Goal: Navigation & Orientation: Find specific page/section

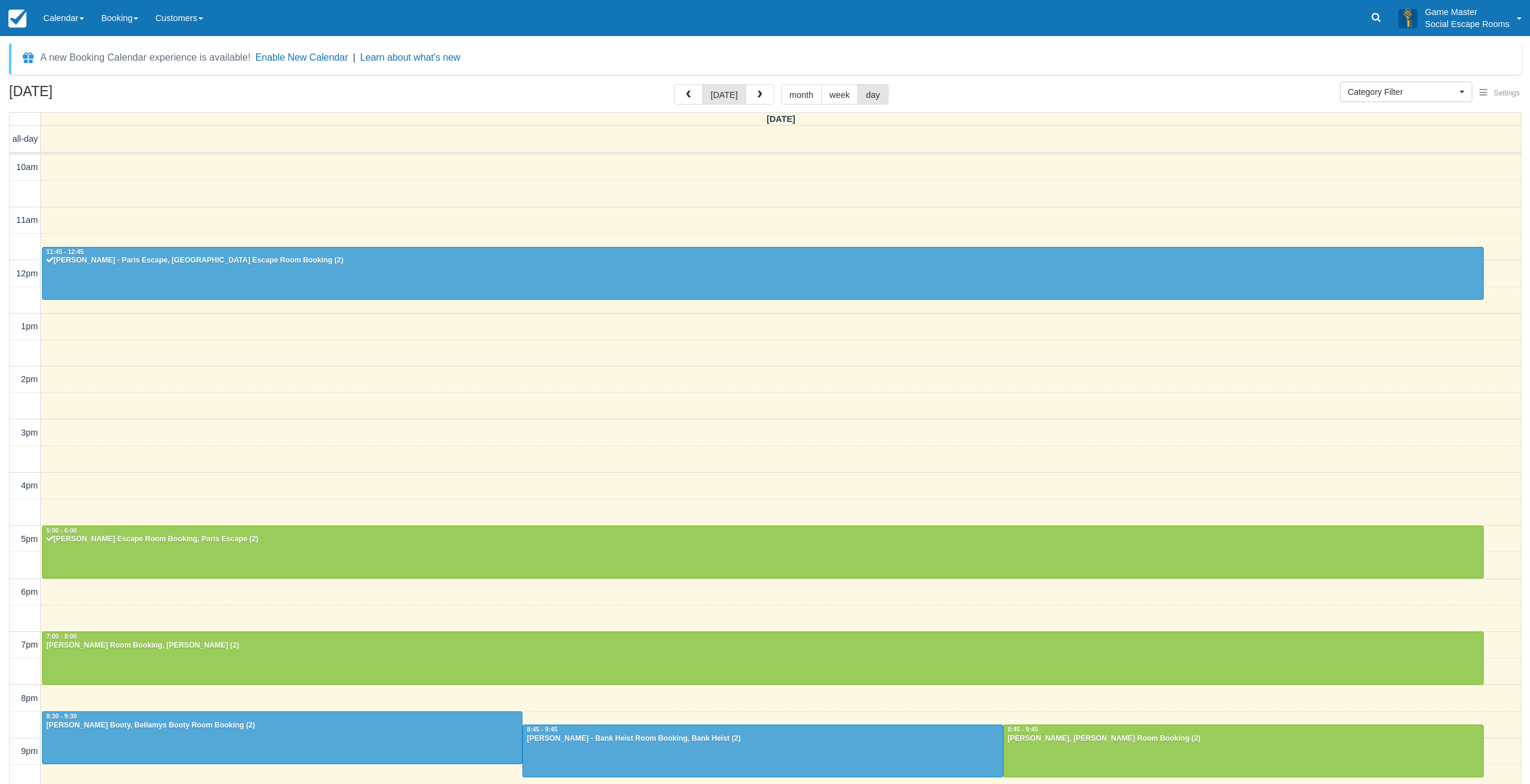
select select
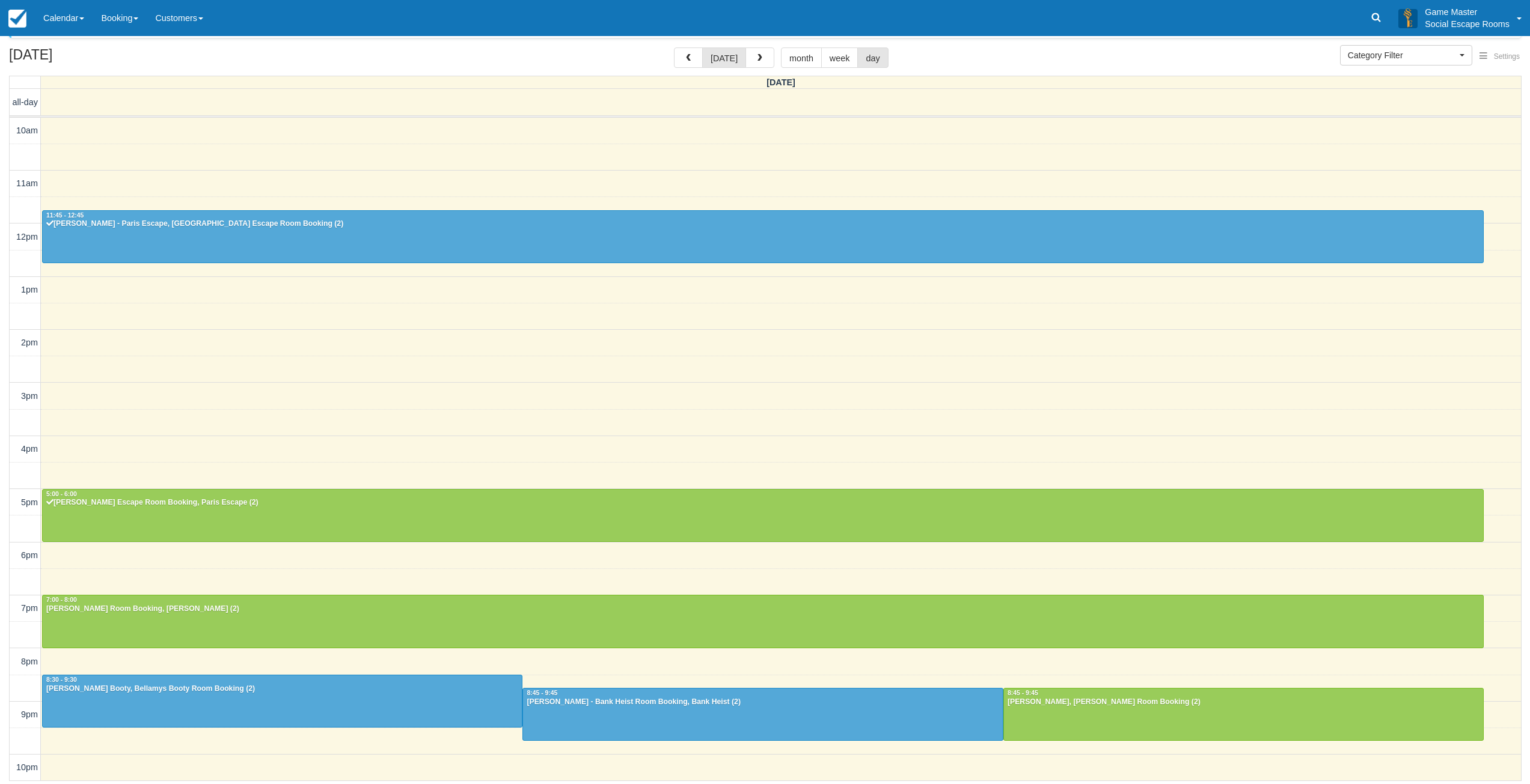
scroll to position [2, 0]
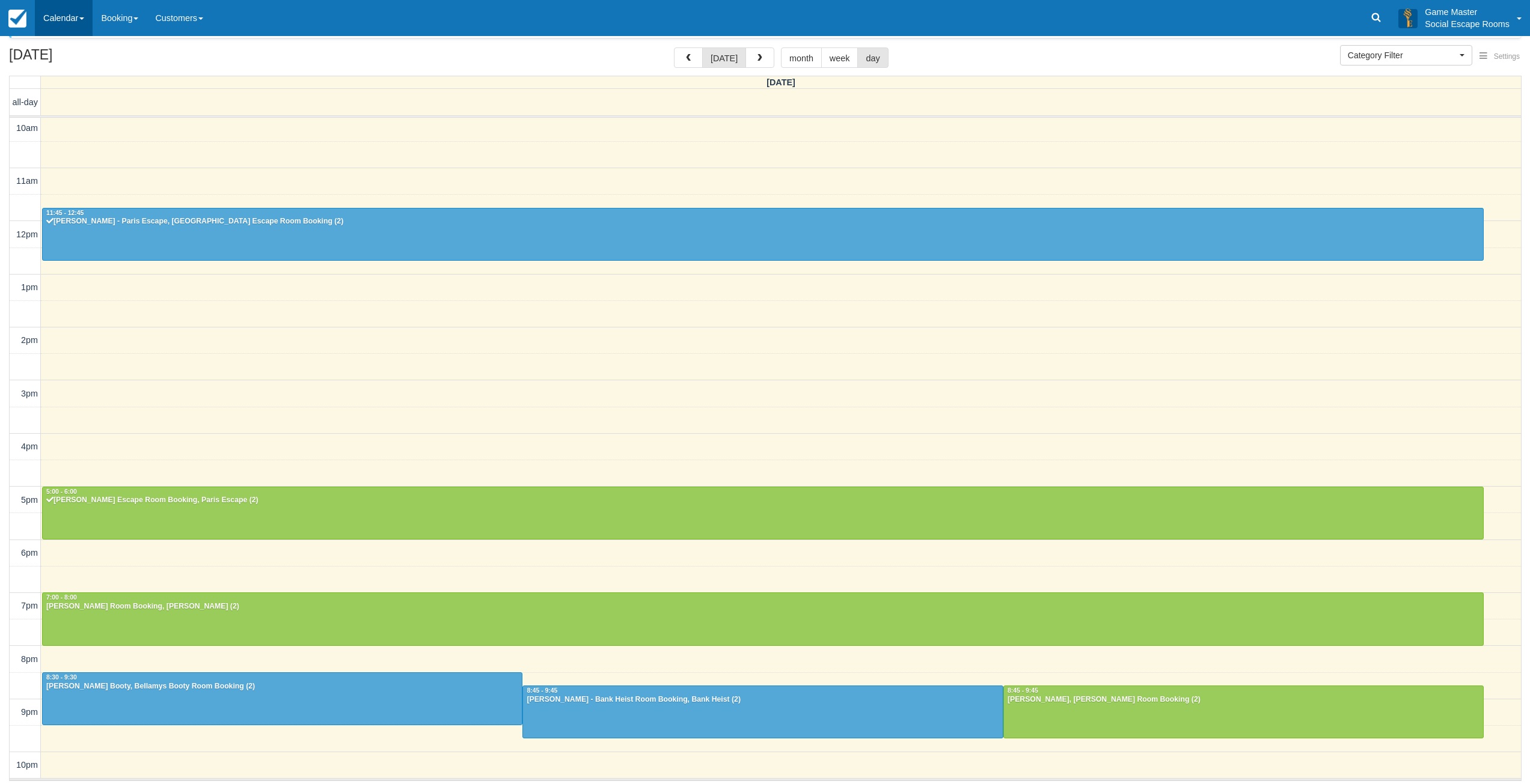
click at [64, 21] on link "Calendar" at bounding box center [63, 18] width 57 height 36
click at [72, 161] on link "Day" at bounding box center [83, 164] width 95 height 25
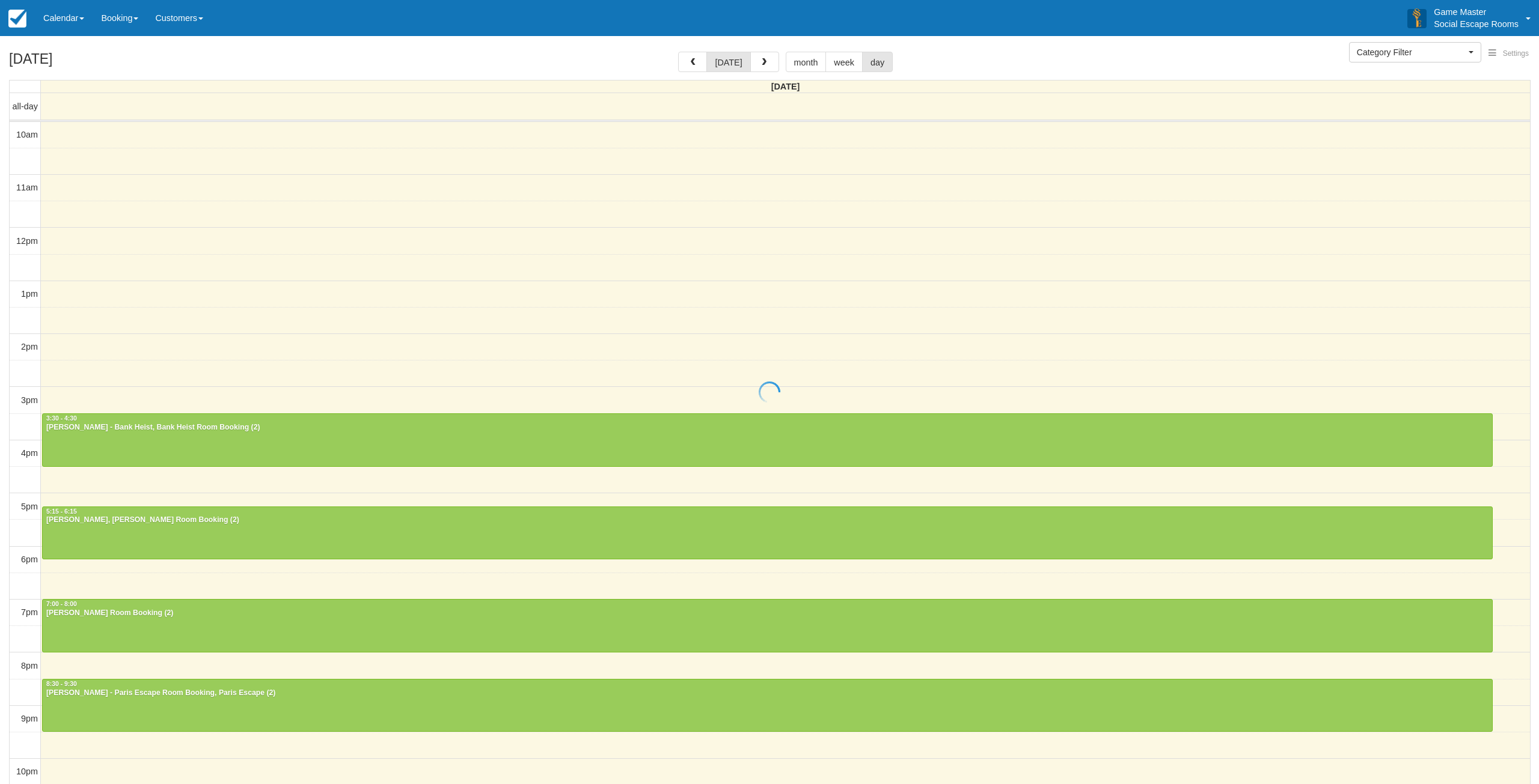
select select
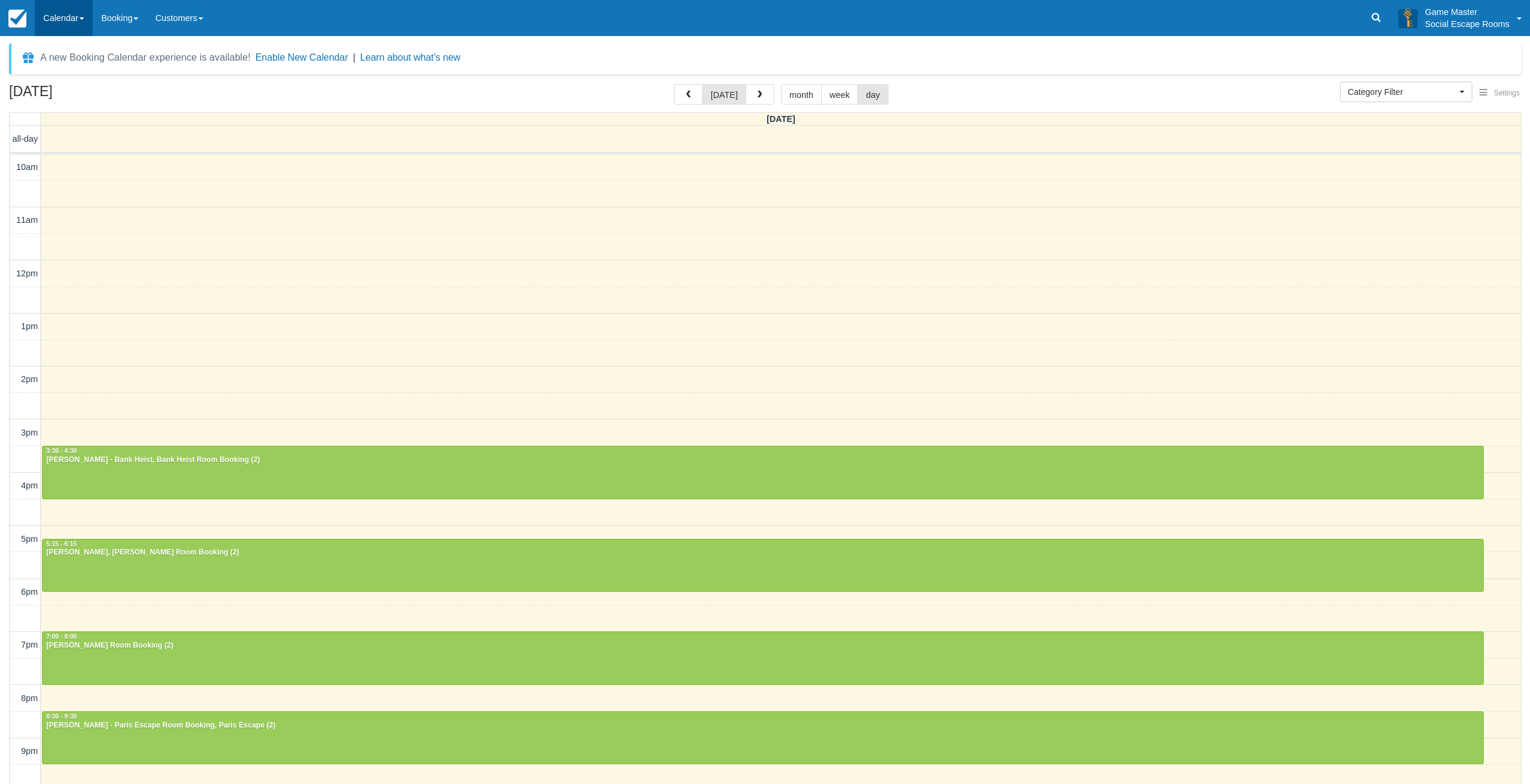
click at [57, 21] on link "Calendar" at bounding box center [63, 18] width 57 height 36
click at [41, 159] on link "Day" at bounding box center [83, 164] width 95 height 25
select select
click at [68, 25] on link "Calendar" at bounding box center [63, 18] width 57 height 36
click at [65, 76] on link "Inventory" at bounding box center [83, 76] width 95 height 25
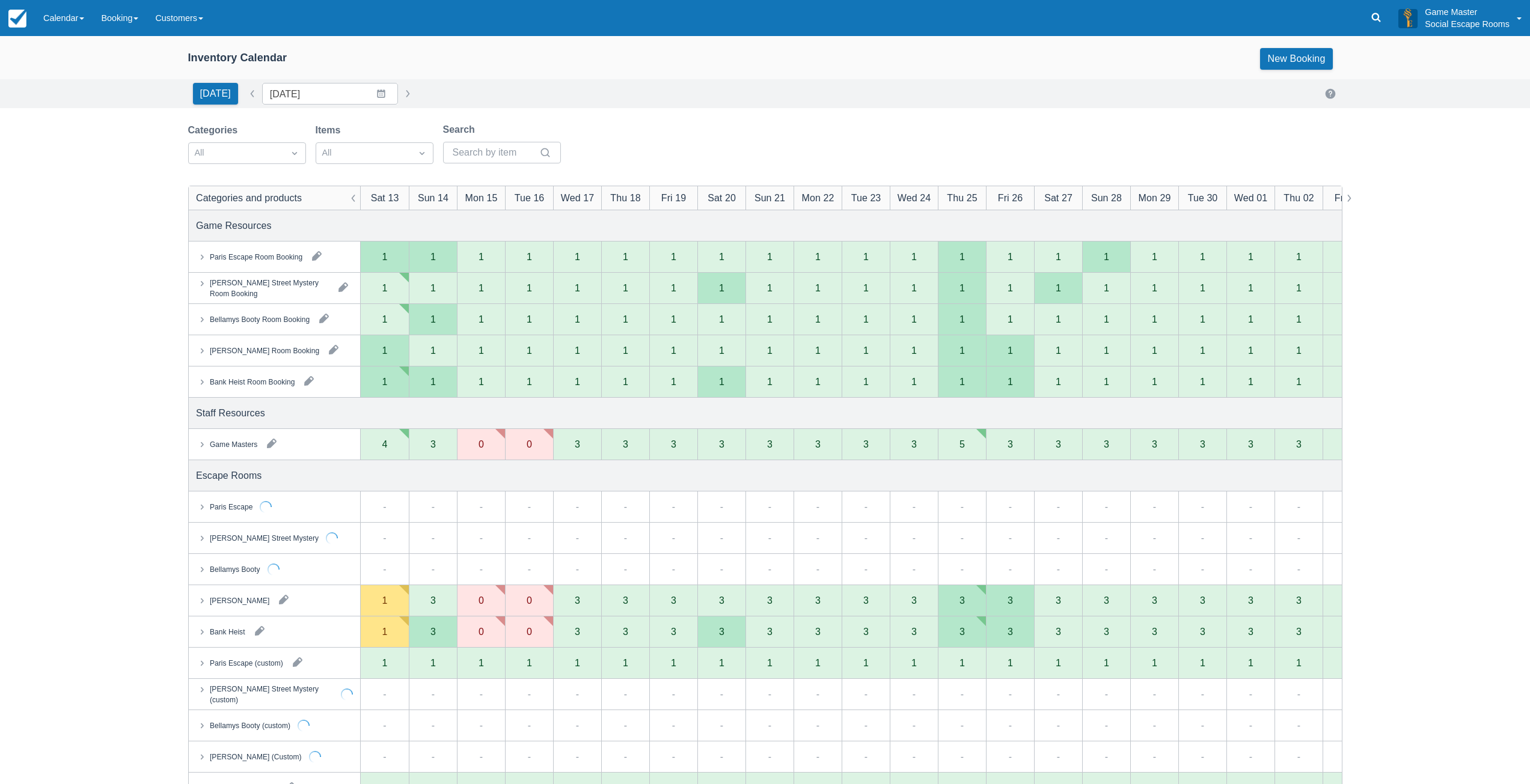
click at [228, 444] on div "Game Masters" at bounding box center [233, 444] width 47 height 11
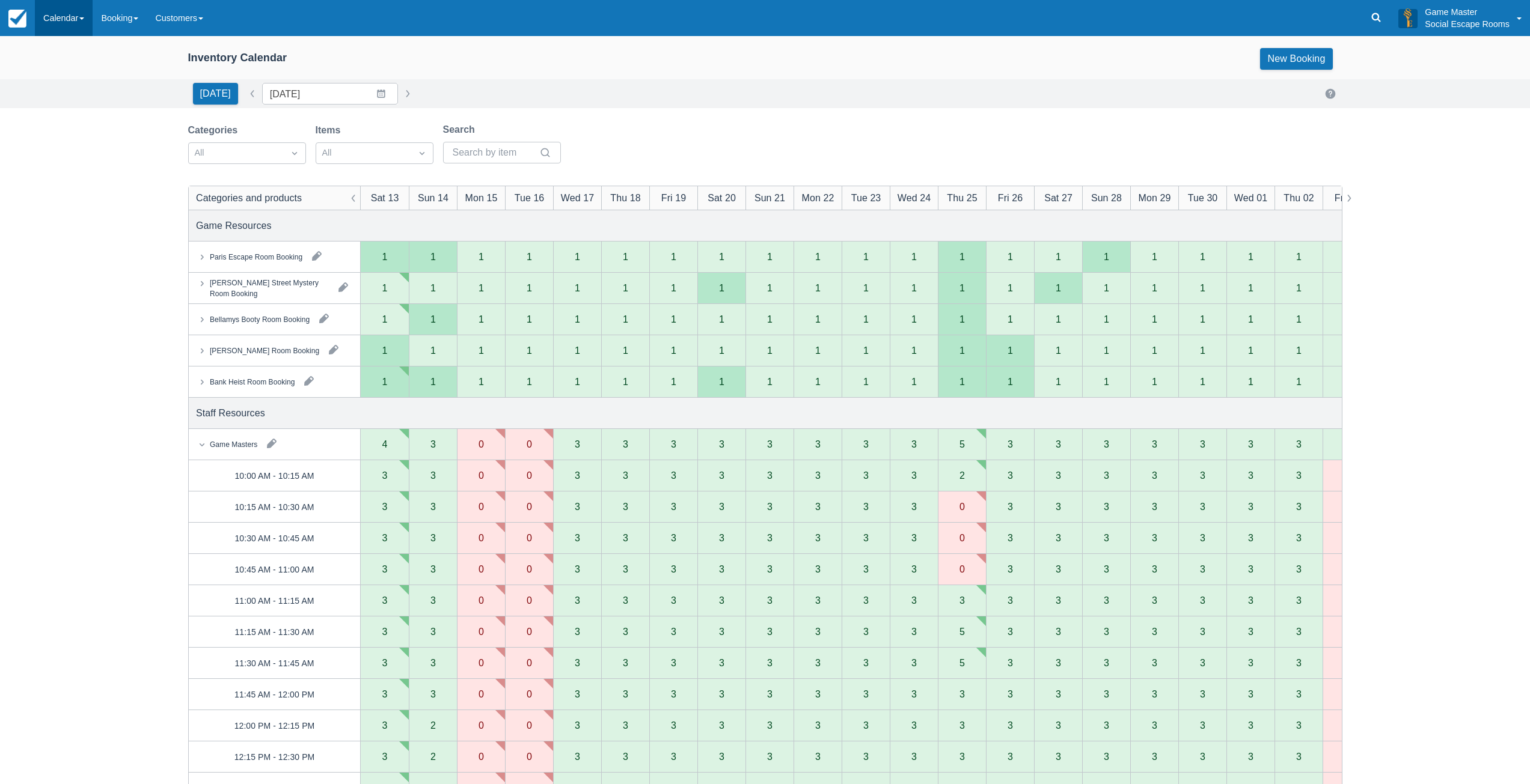
click at [54, 13] on link "Calendar" at bounding box center [63, 18] width 57 height 36
click at [54, 168] on link "Day" at bounding box center [83, 164] width 95 height 25
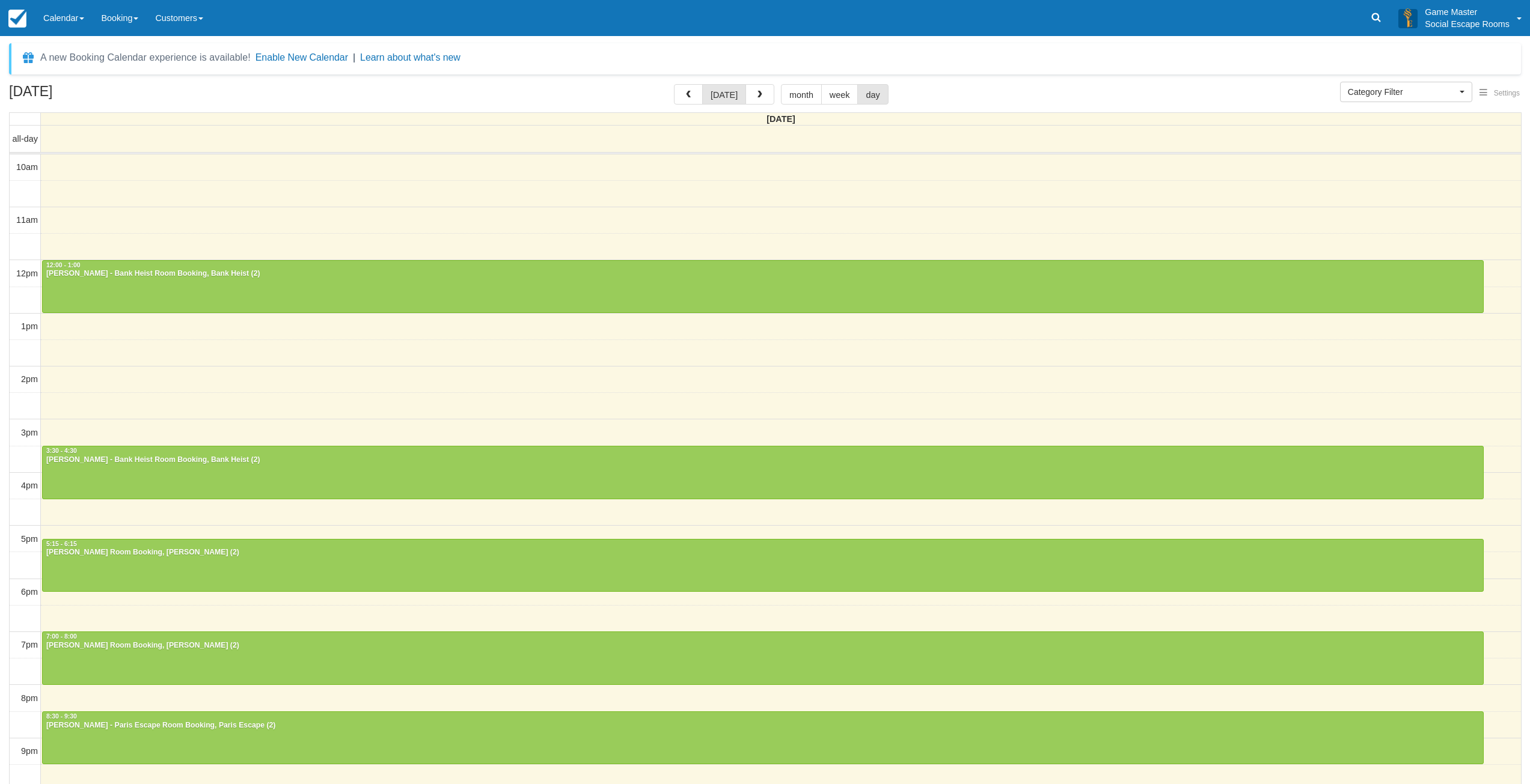
select select
click at [688, 99] on span "button" at bounding box center [688, 95] width 9 height 9
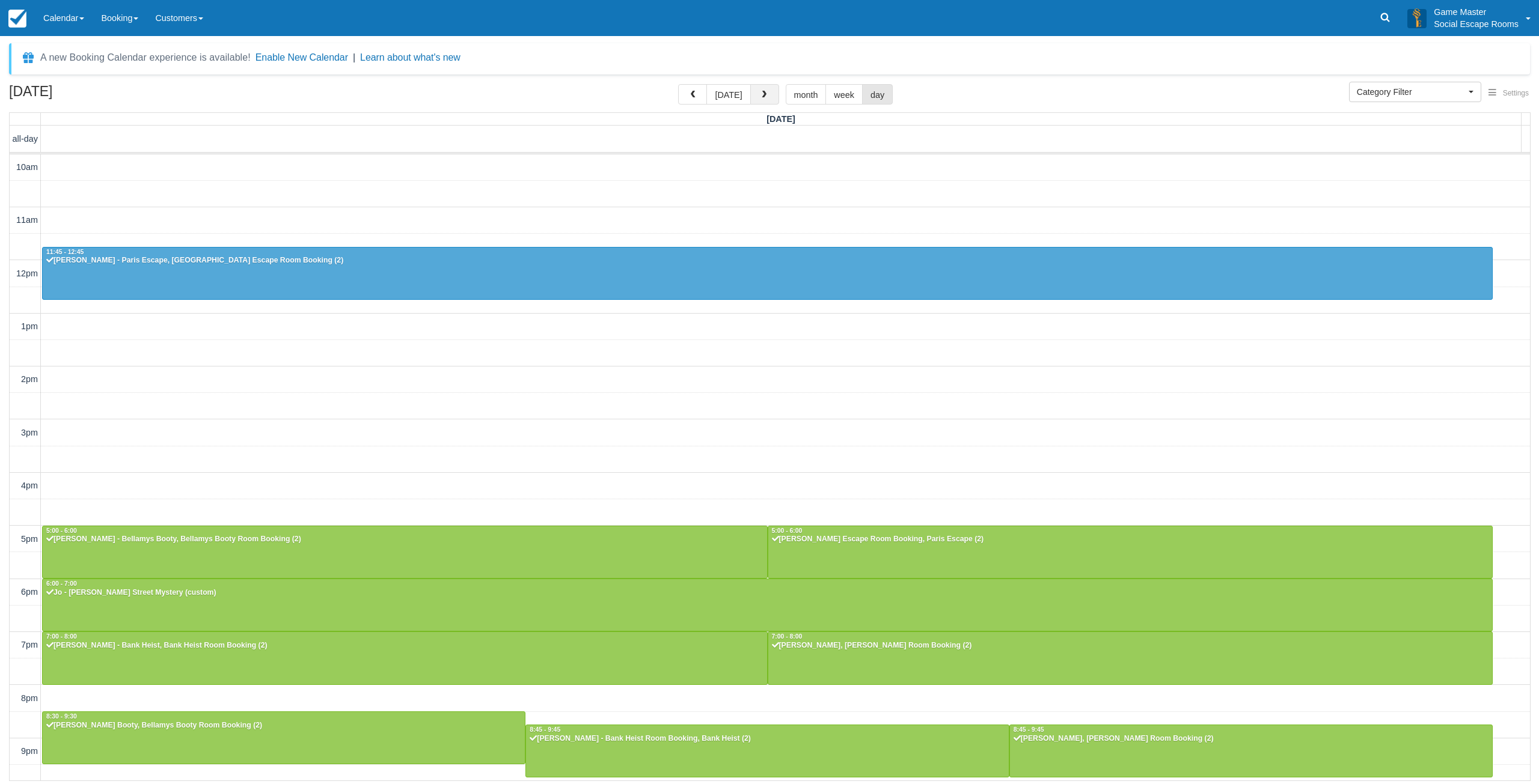
drag, startPoint x: 771, startPoint y: 94, endPoint x: 758, endPoint y: 98, distance: 13.6
click at [761, 97] on button "button" at bounding box center [765, 95] width 29 height 20
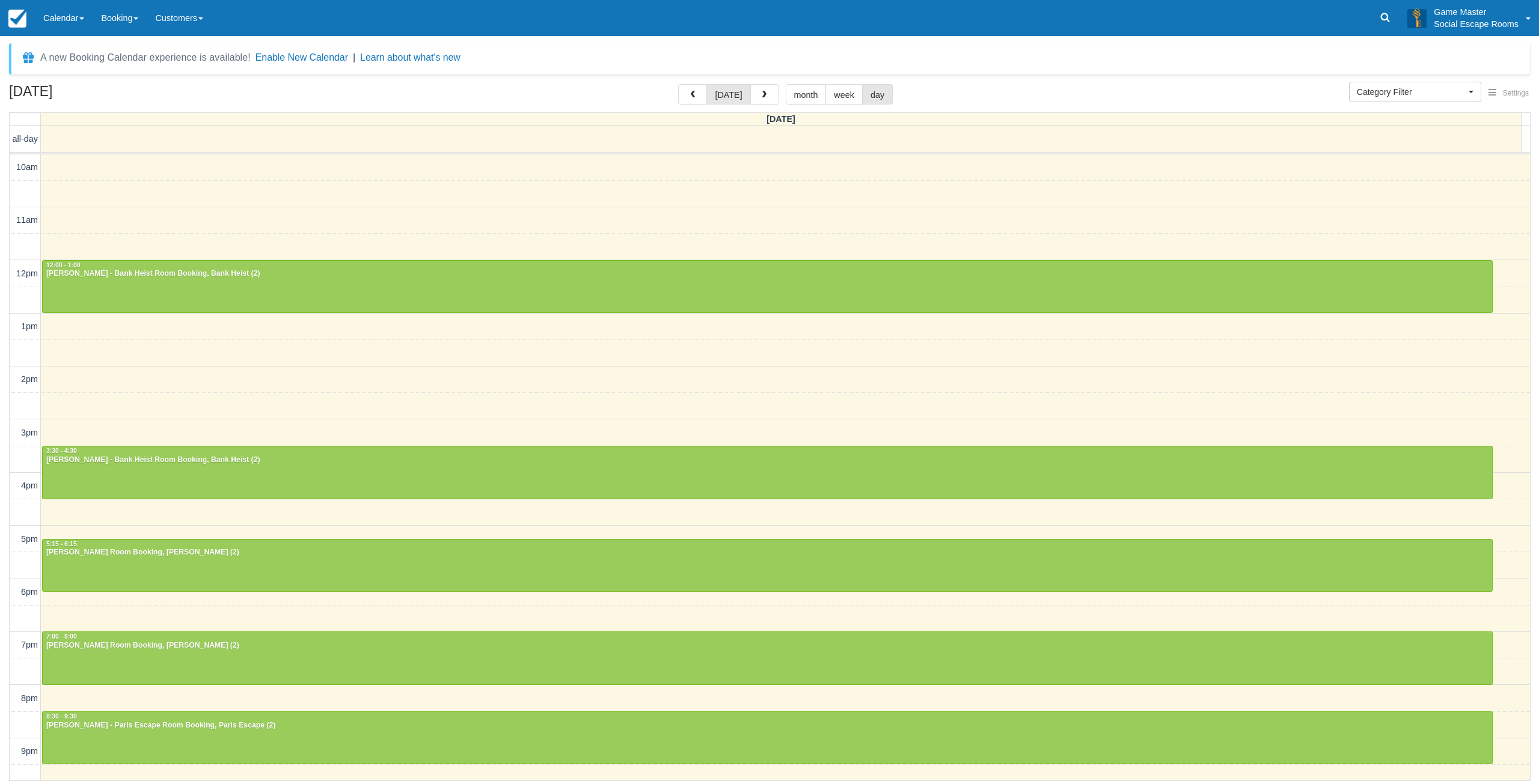
click at [549, 375] on div "10am 11am 12pm 1pm 2pm 3pm 4pm 5pm 6pm 7pm 8pm 9pm 10pm 12:00 - 1:00 Amir Asham…" at bounding box center [769, 486] width 1520 height 663
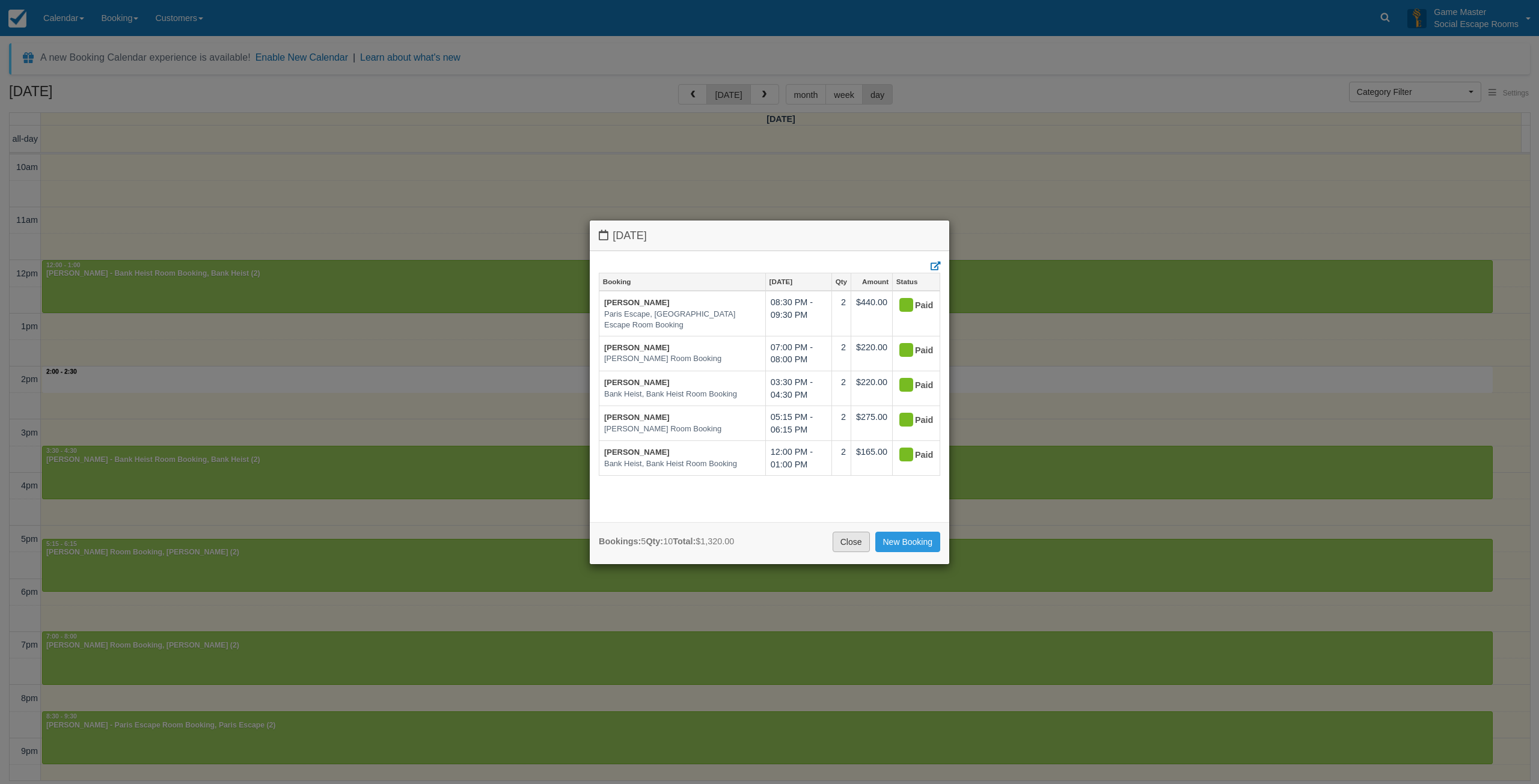
click at [850, 539] on link "Close" at bounding box center [851, 542] width 37 height 20
